Goal: Task Accomplishment & Management: Complete application form

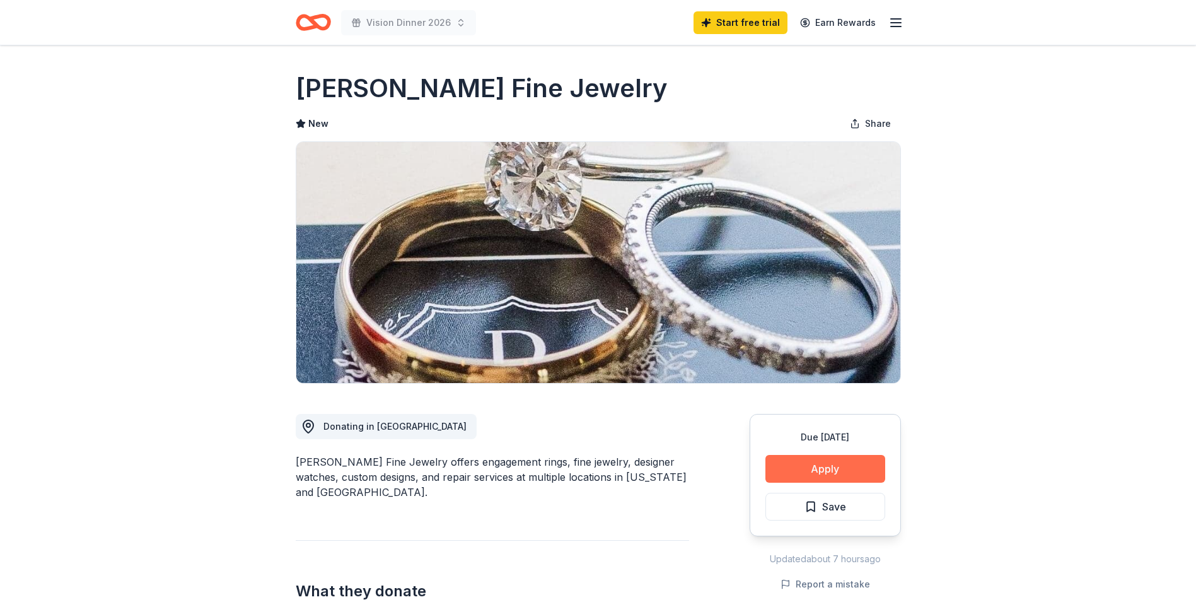
click at [810, 467] on button "Apply" at bounding box center [826, 469] width 120 height 28
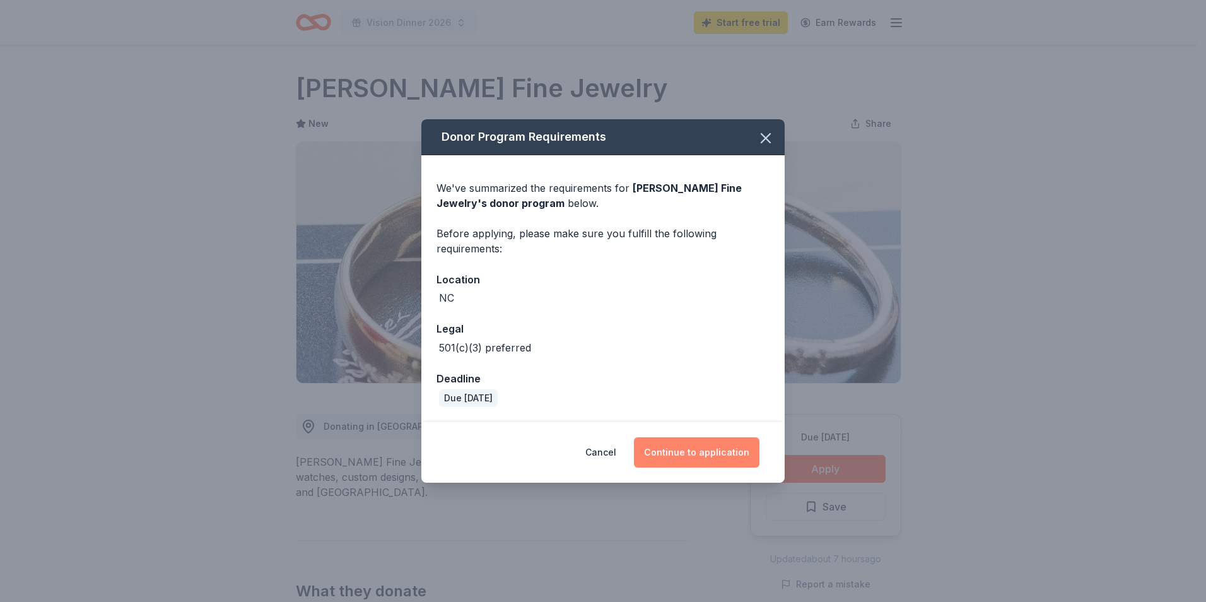
click at [680, 450] on button "Continue to application" at bounding box center [696, 452] width 125 height 30
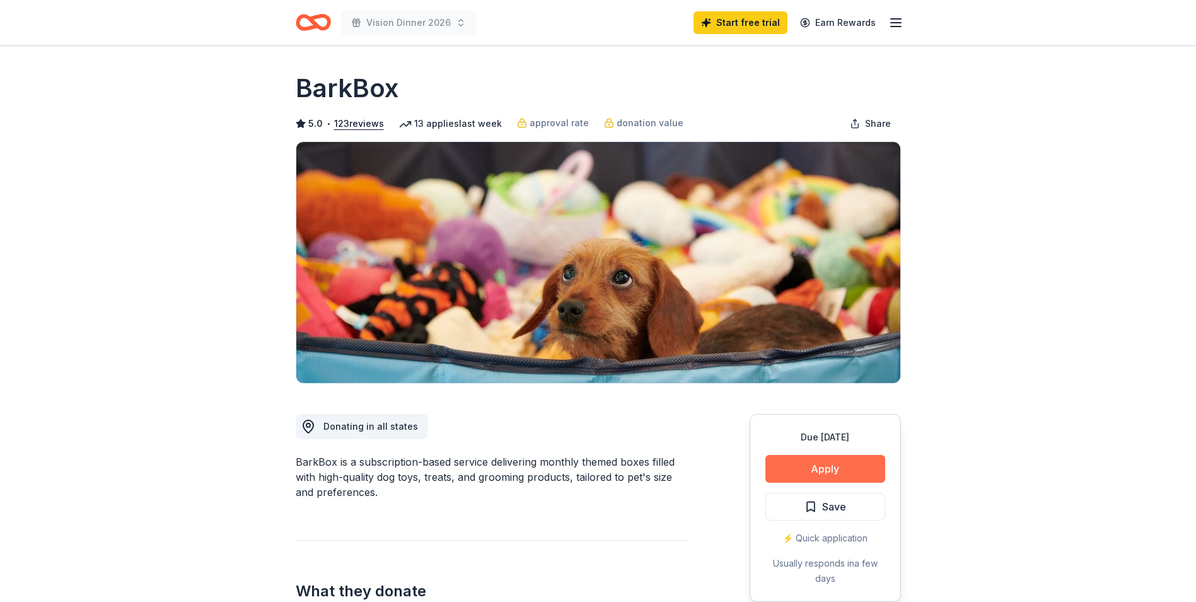
click at [810, 472] on button "Apply" at bounding box center [826, 469] width 120 height 28
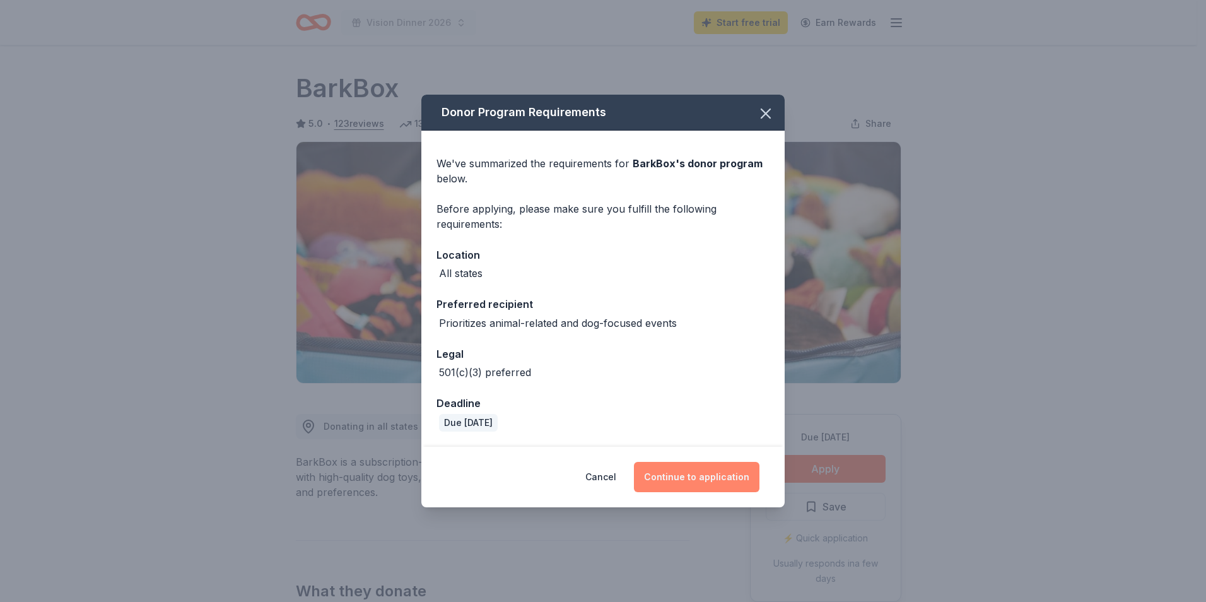
click at [680, 486] on button "Continue to application" at bounding box center [696, 477] width 125 height 30
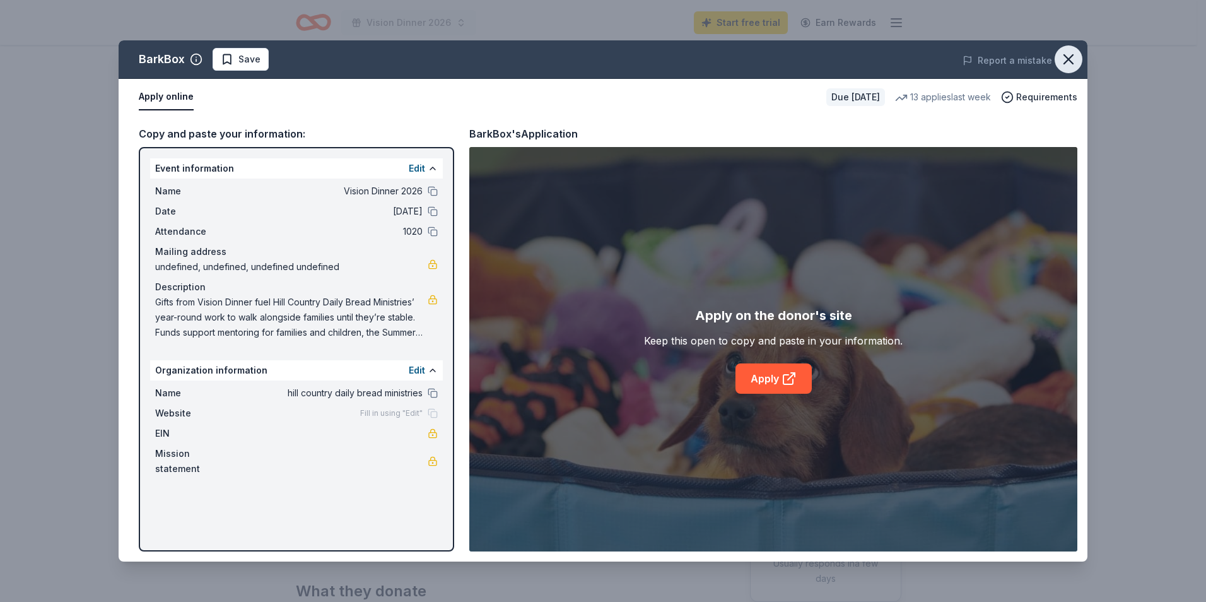
click at [1071, 52] on icon "button" at bounding box center [1068, 59] width 18 height 18
